Goal: Transaction & Acquisition: Purchase product/service

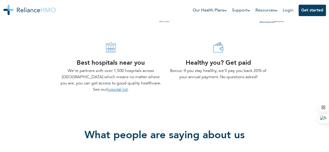
scroll to position [399, 0]
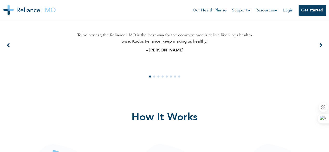
drag, startPoint x: 327, startPoint y: 26, endPoint x: 333, endPoint y: 20, distance: 7.9
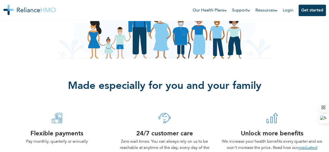
scroll to position [0, 0]
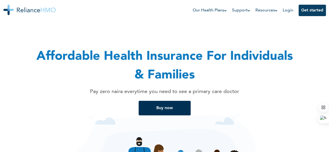
click at [160, 107] on button "Buy now" at bounding box center [165, 108] width 52 height 15
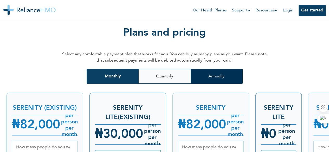
click at [222, 69] on button "Annually" at bounding box center [217, 76] width 52 height 15
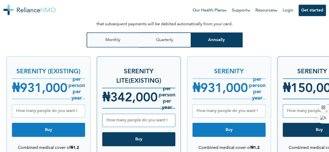
scroll to position [661, 0]
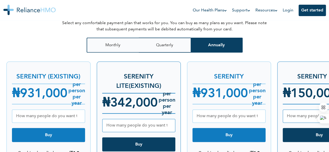
click at [304, 89] on span "150,000" at bounding box center [314, 94] width 47 height 12
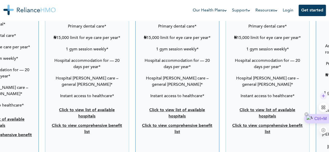
scroll to position [951, 0]
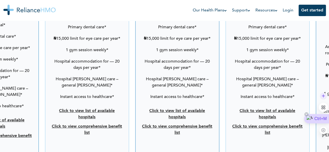
click at [163, 125] on link "Click to view comprehensive benefit list" at bounding box center [177, 130] width 70 height 10
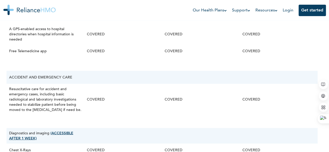
scroll to position [431, 0]
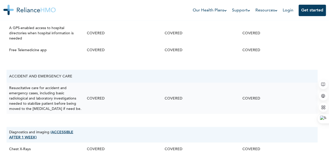
click at [24, 110] on td "Resuscitative care for accident and emergency cases, including basic radiologic…" at bounding box center [46, 98] width 78 height 31
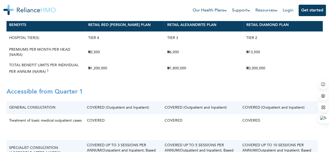
scroll to position [56, 0]
